Goal: Use online tool/utility: Utilize a website feature to perform a specific function

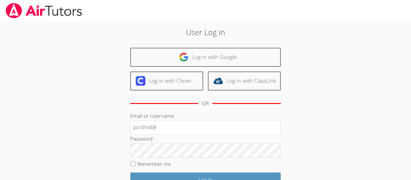
type input "ps105468"
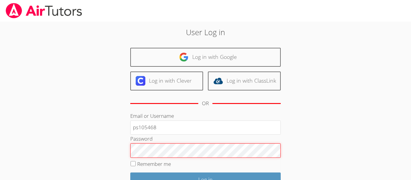
click at [130, 173] on input "Log in" at bounding box center [205, 180] width 150 height 14
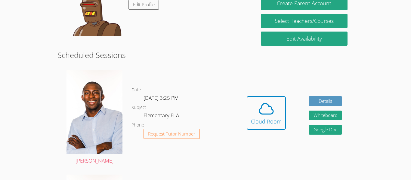
scroll to position [123, 0]
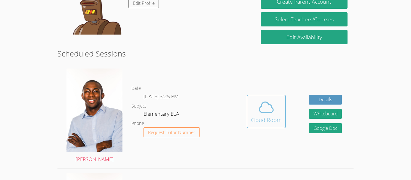
click at [281, 117] on button "Cloud Room" at bounding box center [265, 112] width 39 height 34
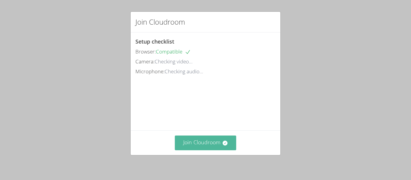
click at [207, 142] on button "Join Cloudroom" at bounding box center [206, 143] width 62 height 15
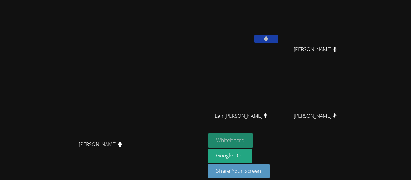
click at [253, 137] on button "Whiteboard" at bounding box center [230, 140] width 45 height 14
click at [253, 146] on button "Whiteboard" at bounding box center [230, 140] width 45 height 14
click at [253, 138] on button "Whiteboard" at bounding box center [230, 140] width 45 height 14
